Goal: Find specific page/section: Find specific page/section

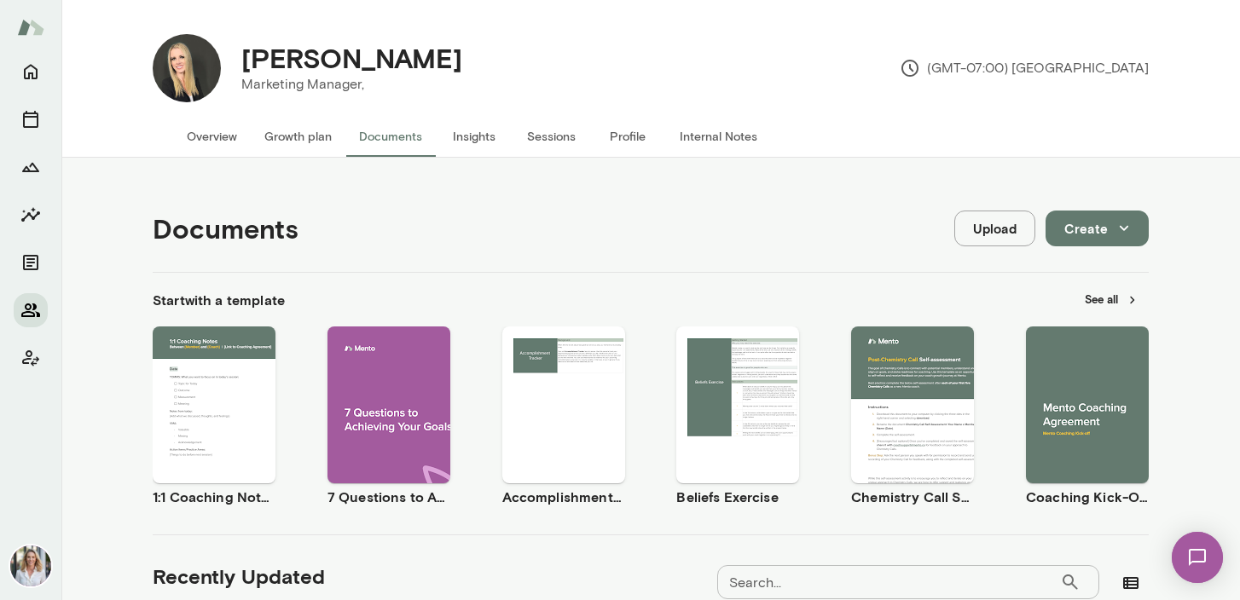
click at [30, 311] on icon "Members" at bounding box center [30, 310] width 20 height 20
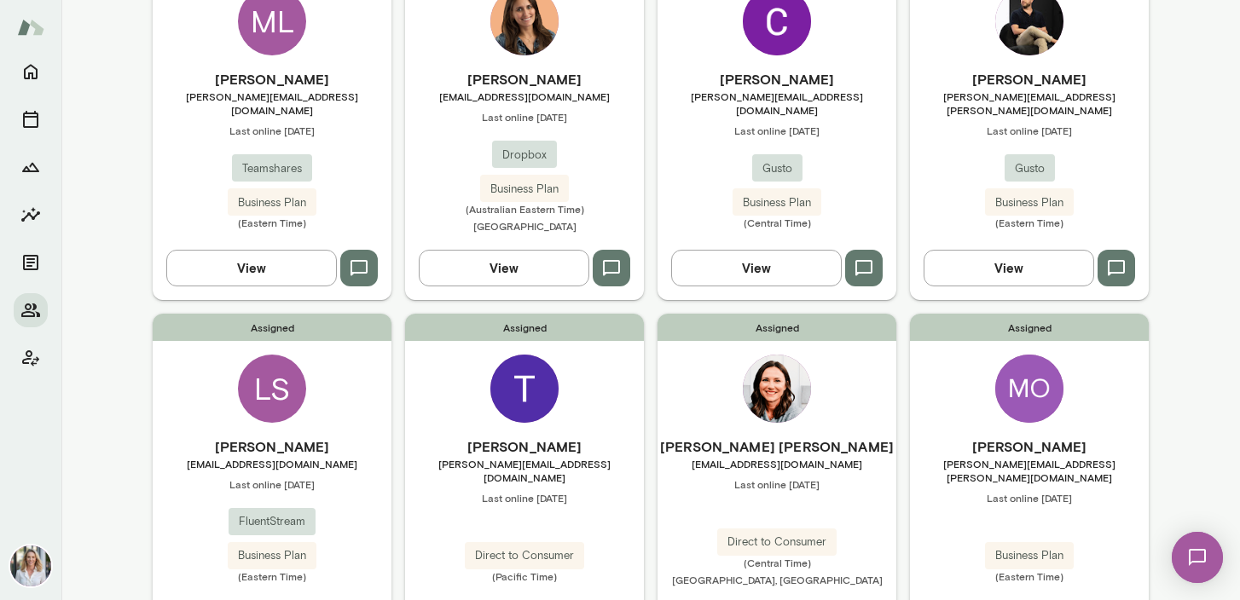
scroll to position [230, 0]
click at [334, 415] on div "Assigned LS [PERSON_NAME] [EMAIL_ADDRESS][DOMAIN_NAME] Last online [DATE] Fluen…" at bounding box center [272, 482] width 239 height 339
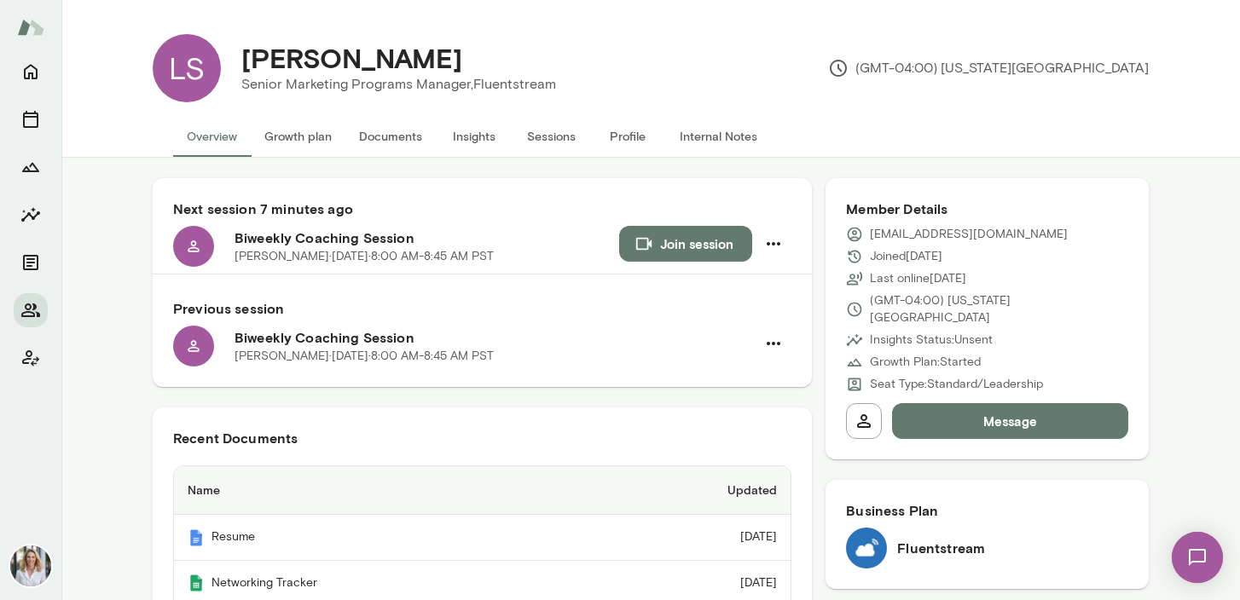
click at [402, 136] on button "Documents" at bounding box center [390, 136] width 90 height 41
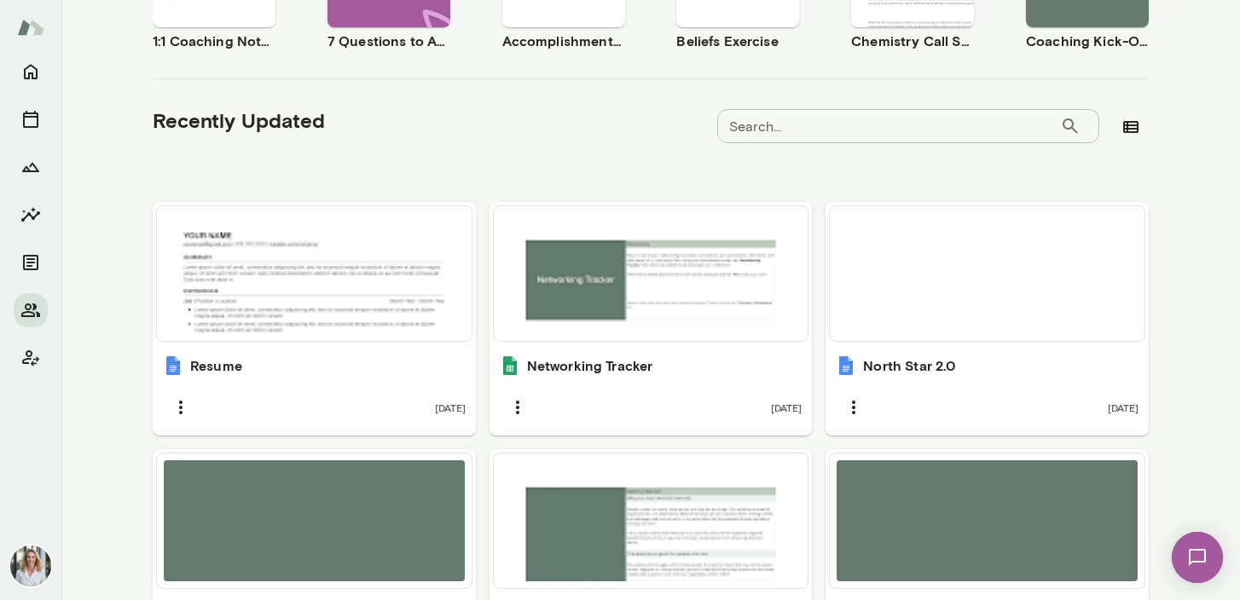
scroll to position [888, 0]
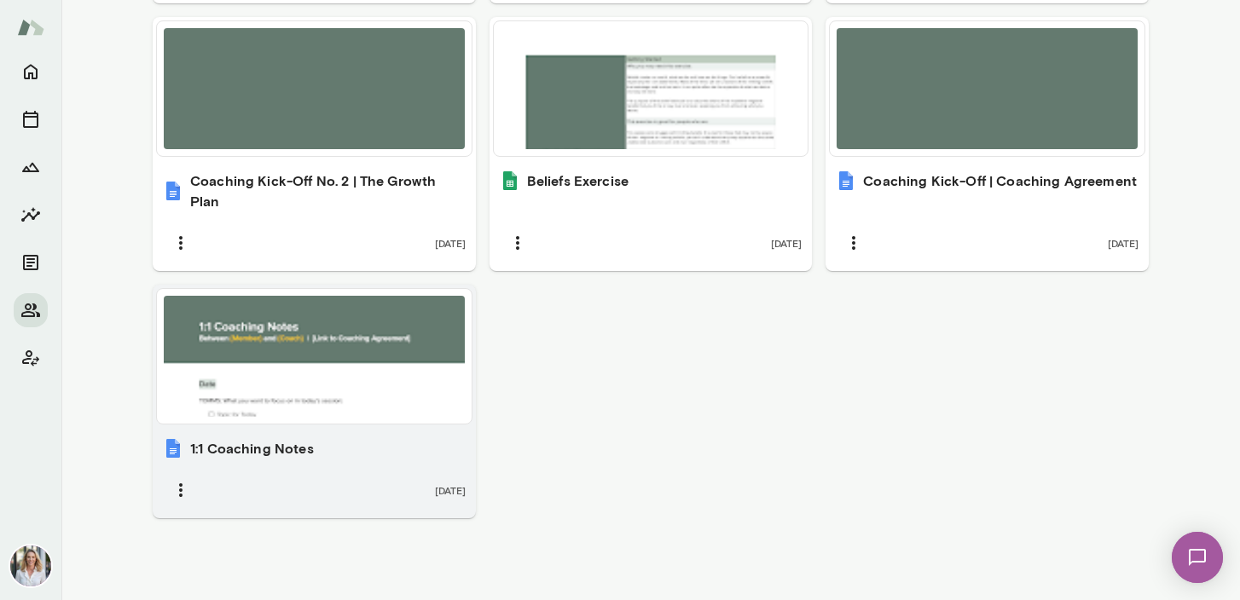
click at [363, 342] on div at bounding box center [314, 356] width 301 height 121
